Goal: Task Accomplishment & Management: Manage account settings

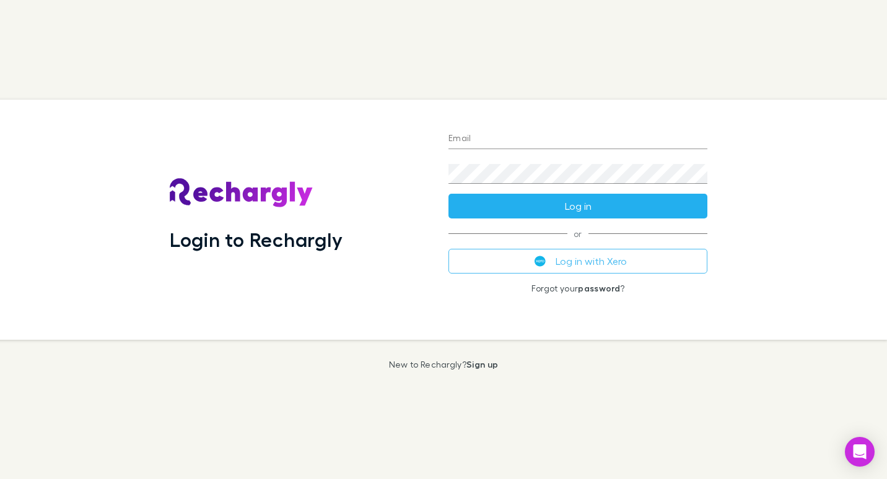
type input "**********"
click at [584, 210] on button "Log in" at bounding box center [577, 206] width 259 height 25
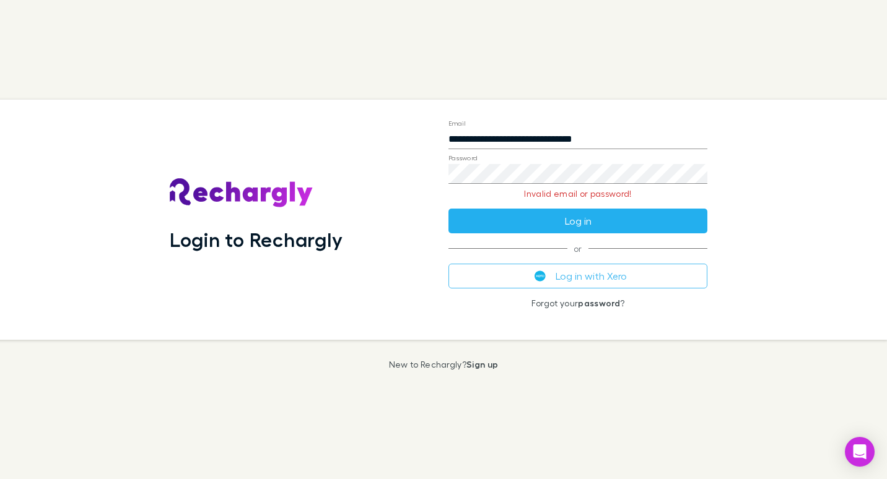
click at [580, 220] on button "Log in" at bounding box center [577, 221] width 259 height 25
